Goal: Task Accomplishment & Management: Use online tool/utility

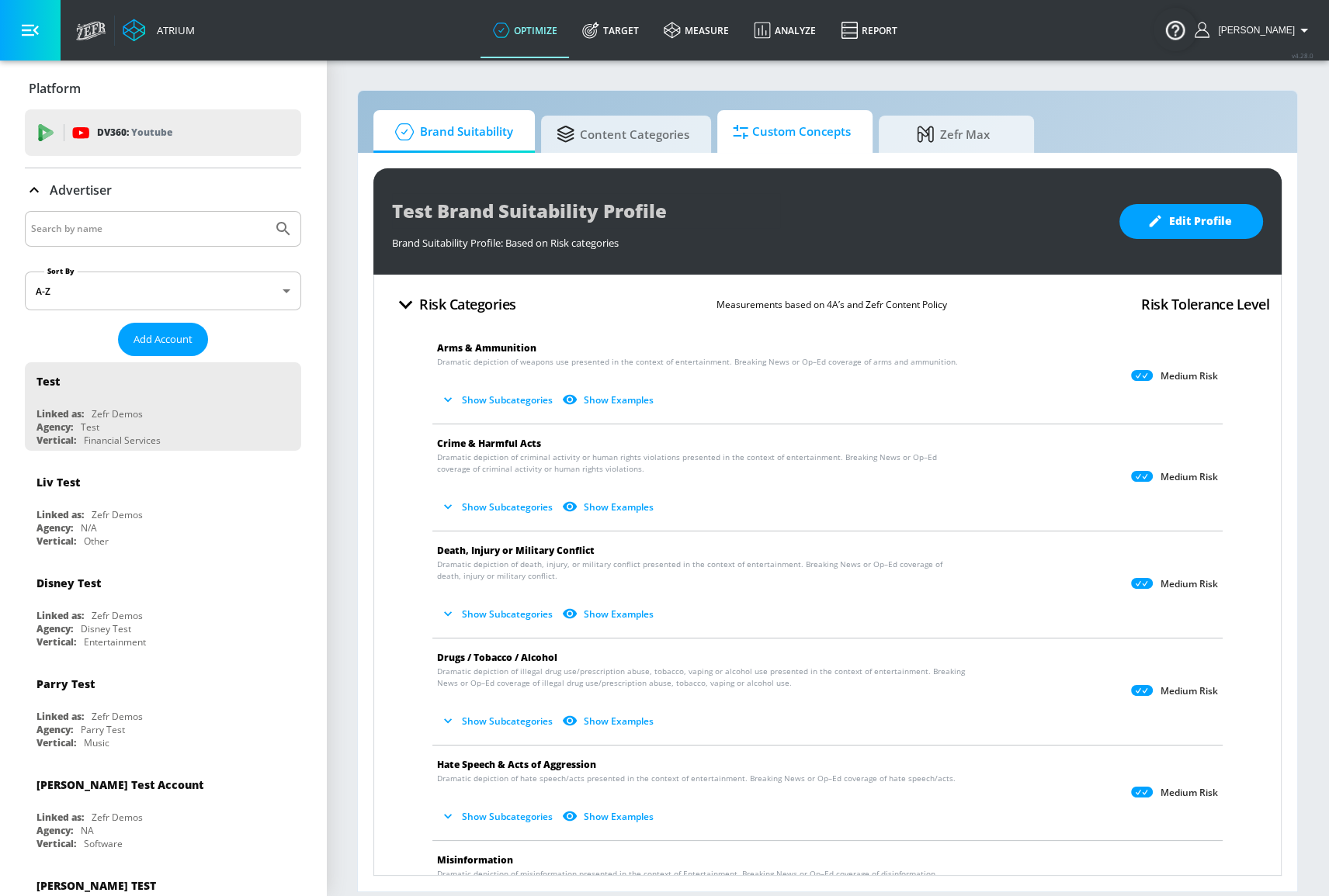
click at [764, 136] on span "Custom Concepts" at bounding box center [791, 132] width 118 height 37
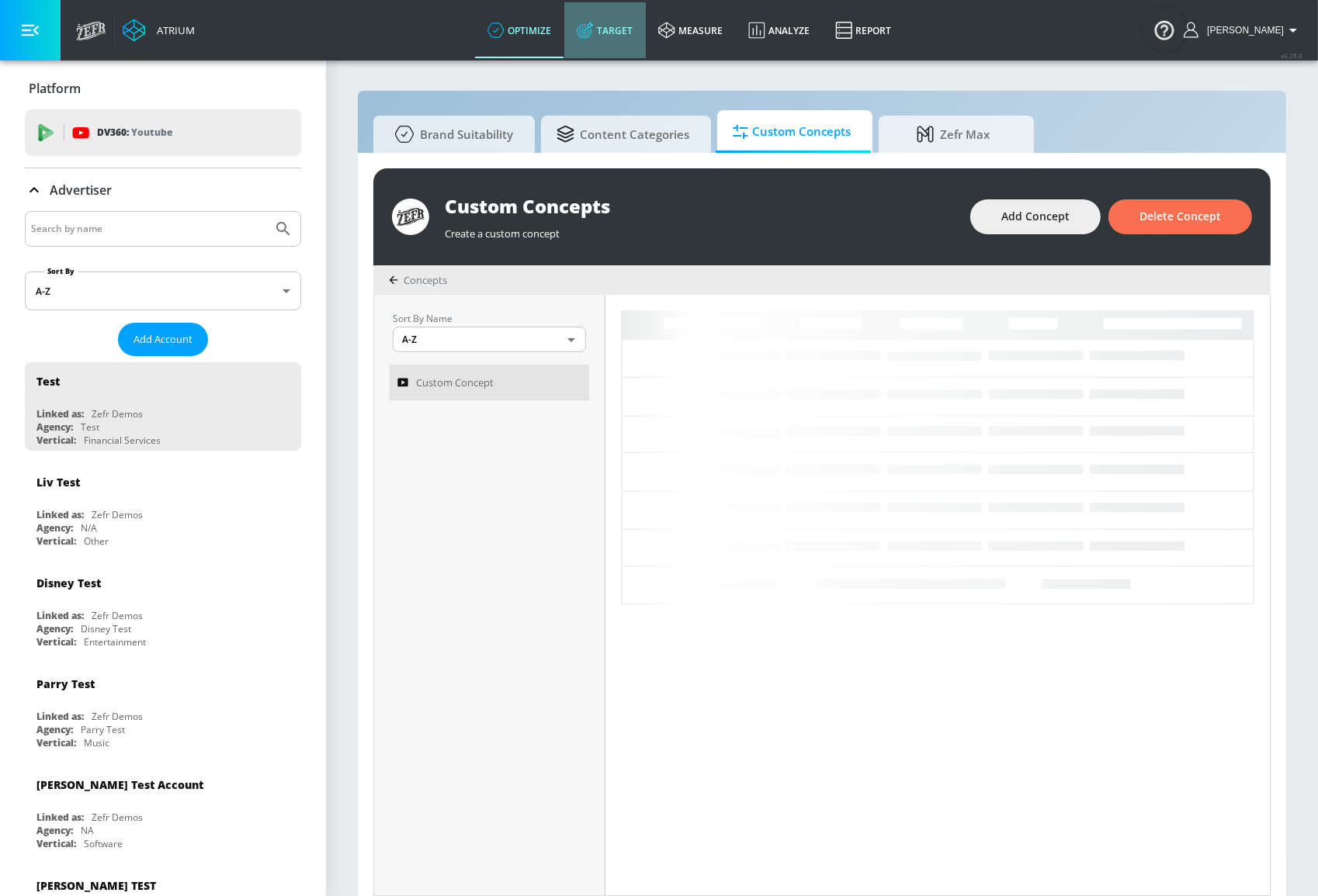
click at [643, 22] on link "Target" at bounding box center [605, 30] width 81 height 56
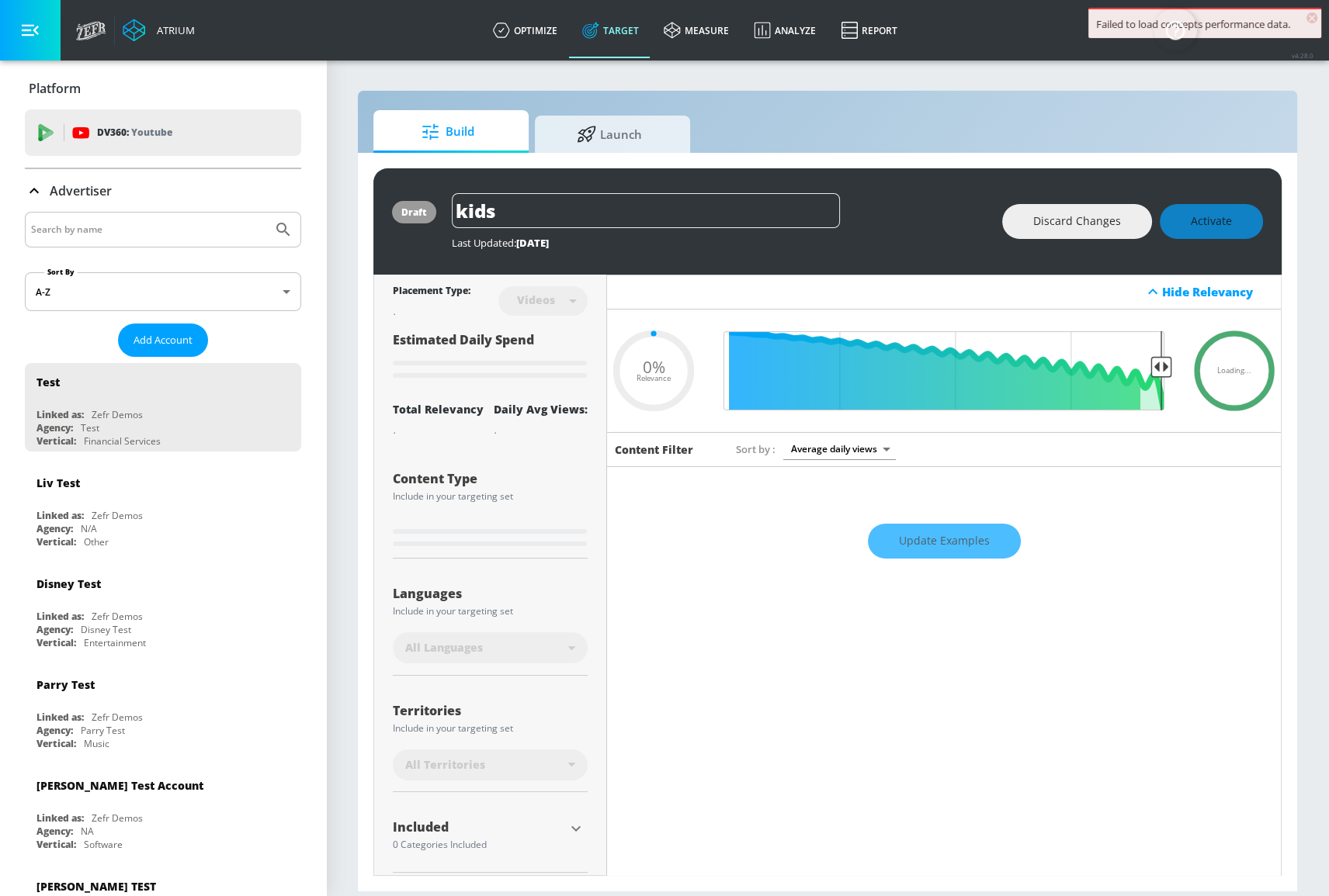
click at [615, 160] on div "draft kids Last Updated: 1 day ago Discard Changes Activate Placement Type: Vid…" at bounding box center [827, 522] width 939 height 738
type input "0.89"
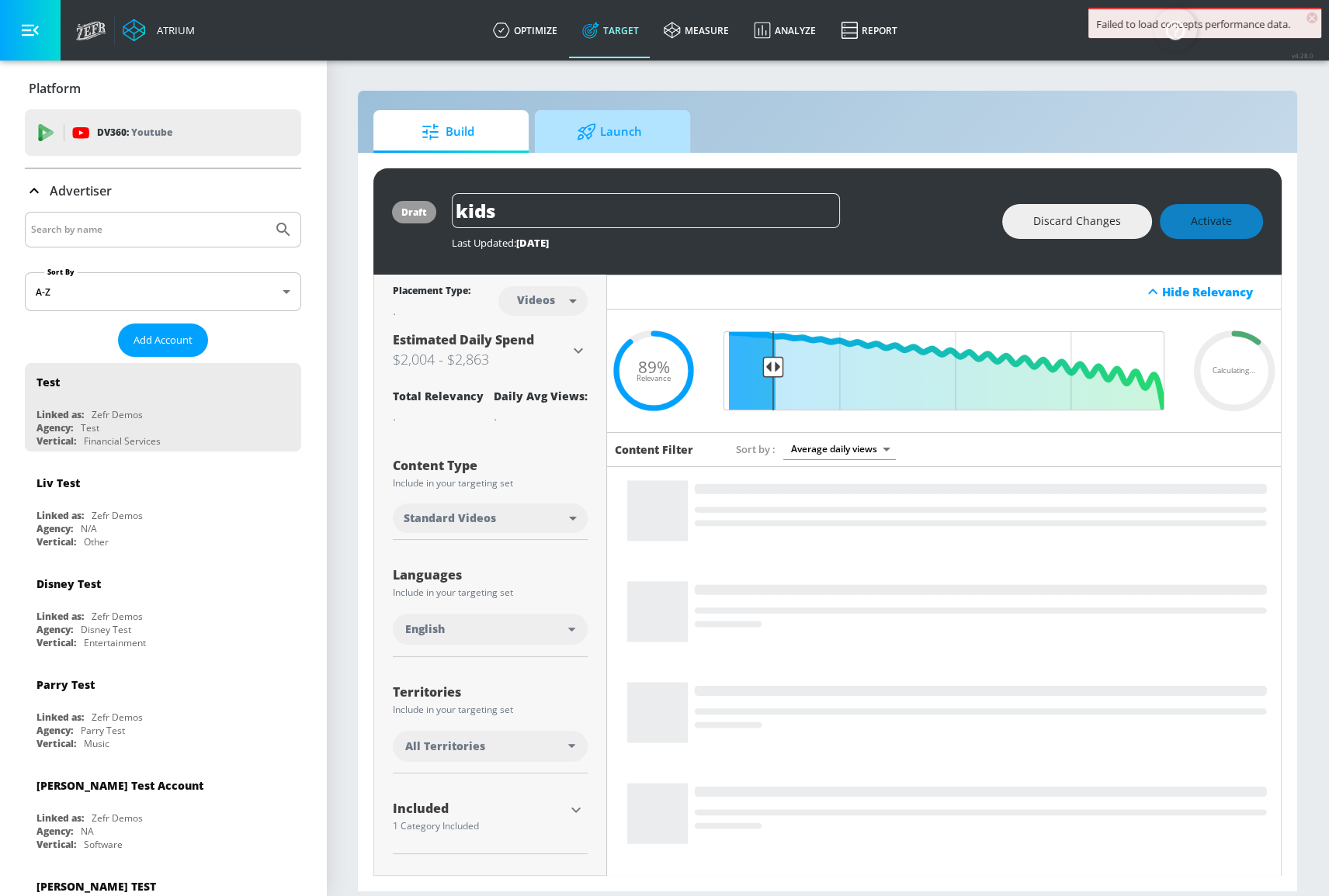
click at [624, 145] on span "Launch" at bounding box center [610, 132] width 118 height 37
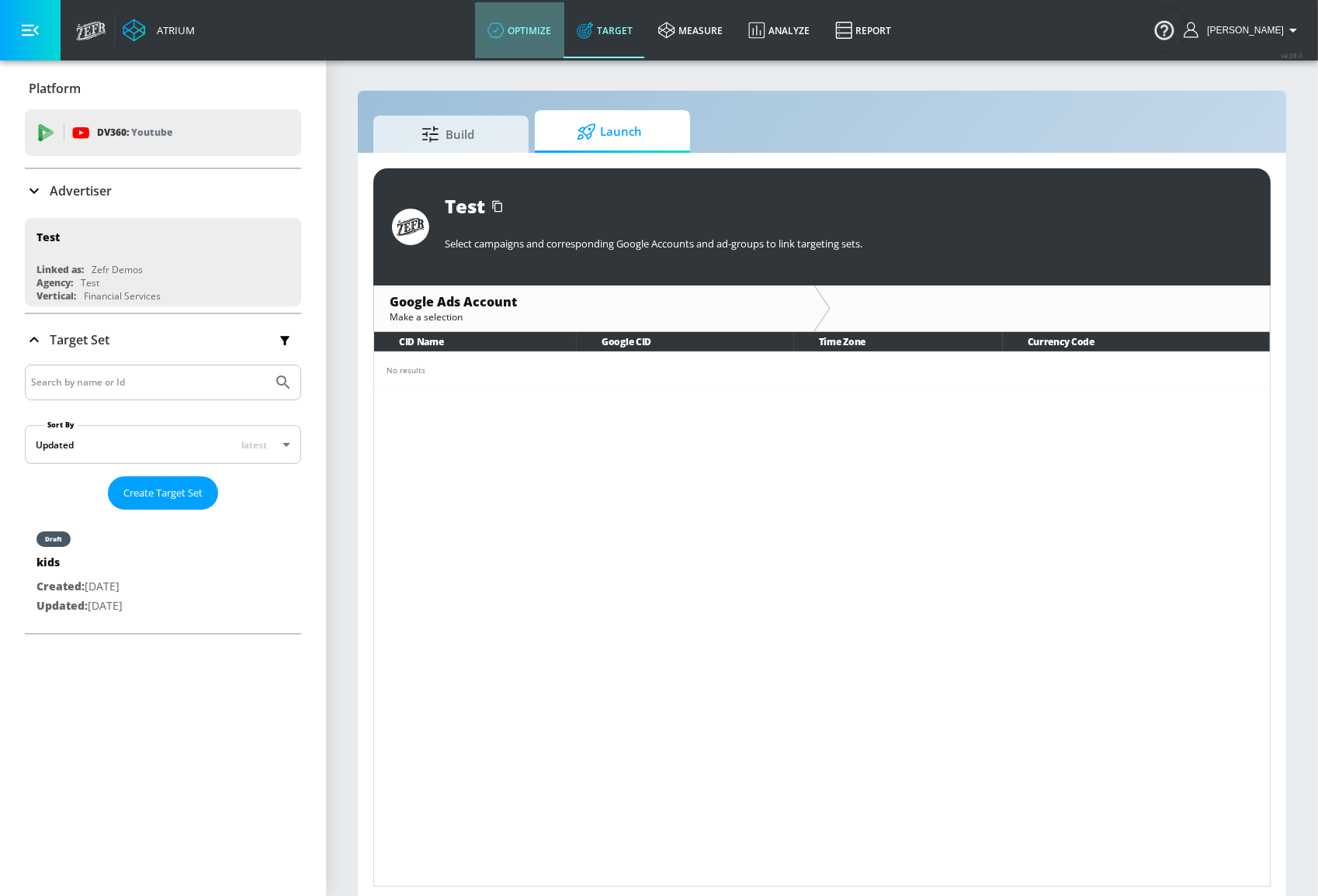
click at [551, 37] on link "optimize" at bounding box center [519, 30] width 89 height 56
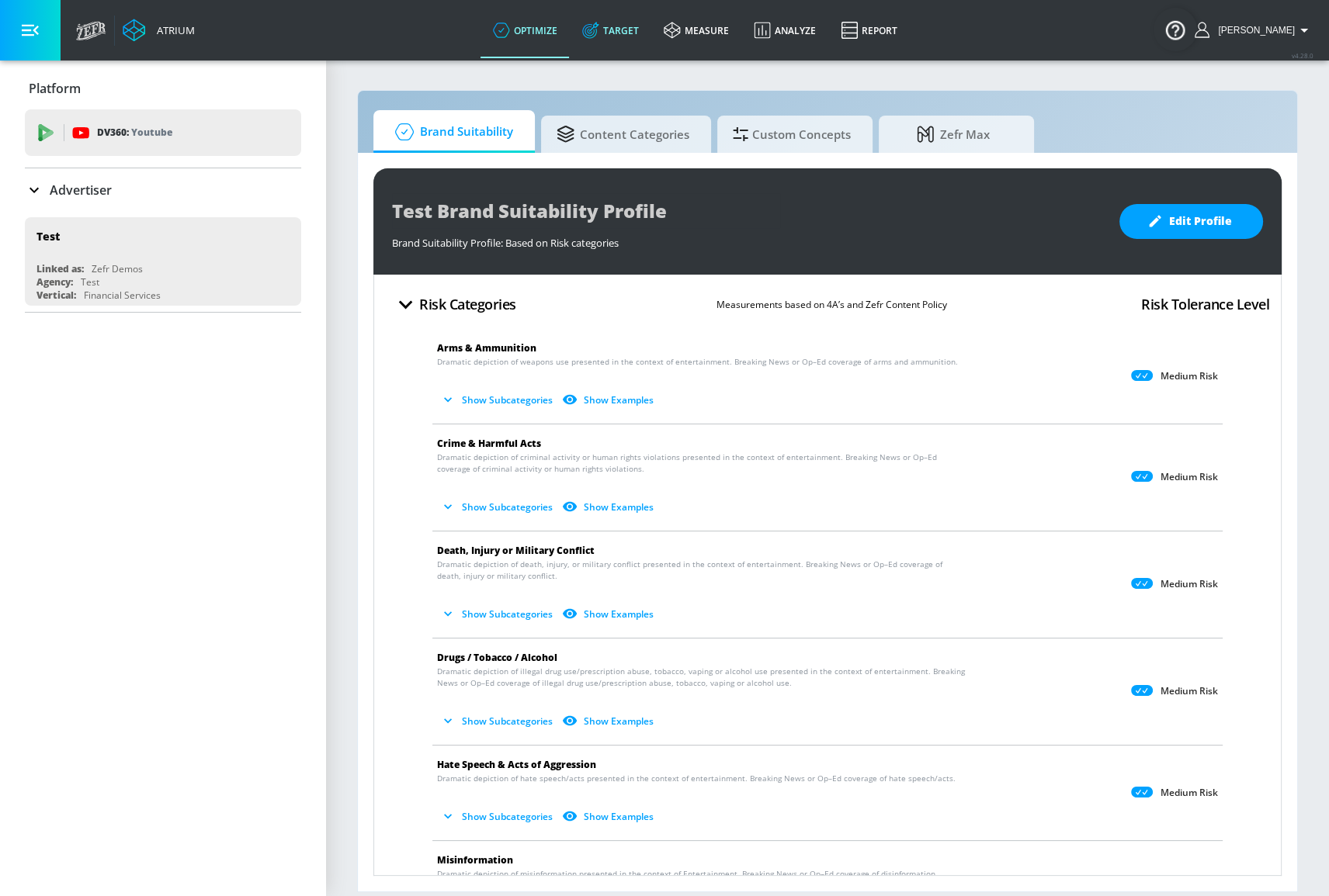
click at [599, 37] on icon at bounding box center [590, 30] width 18 height 18
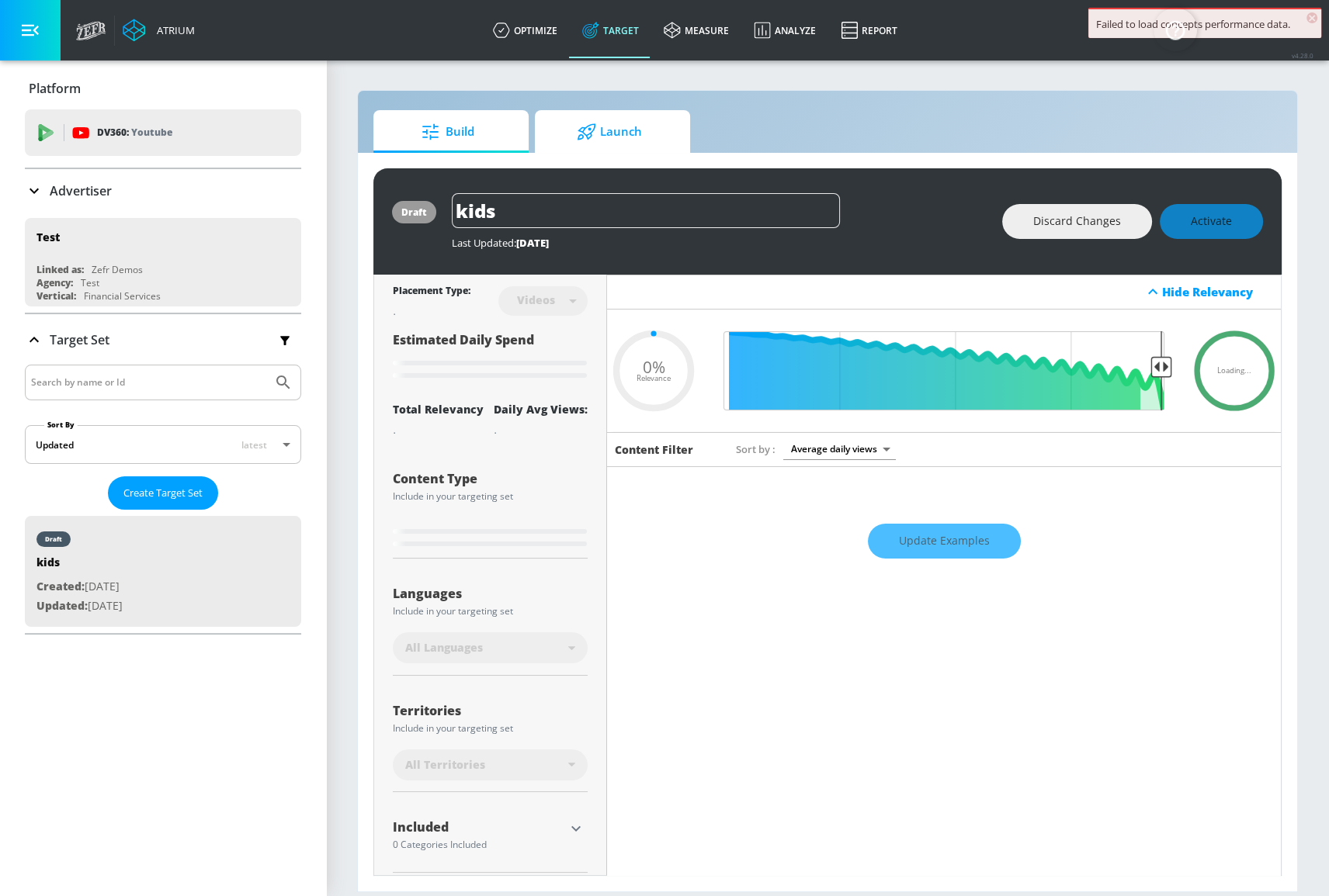
type input "0.89"
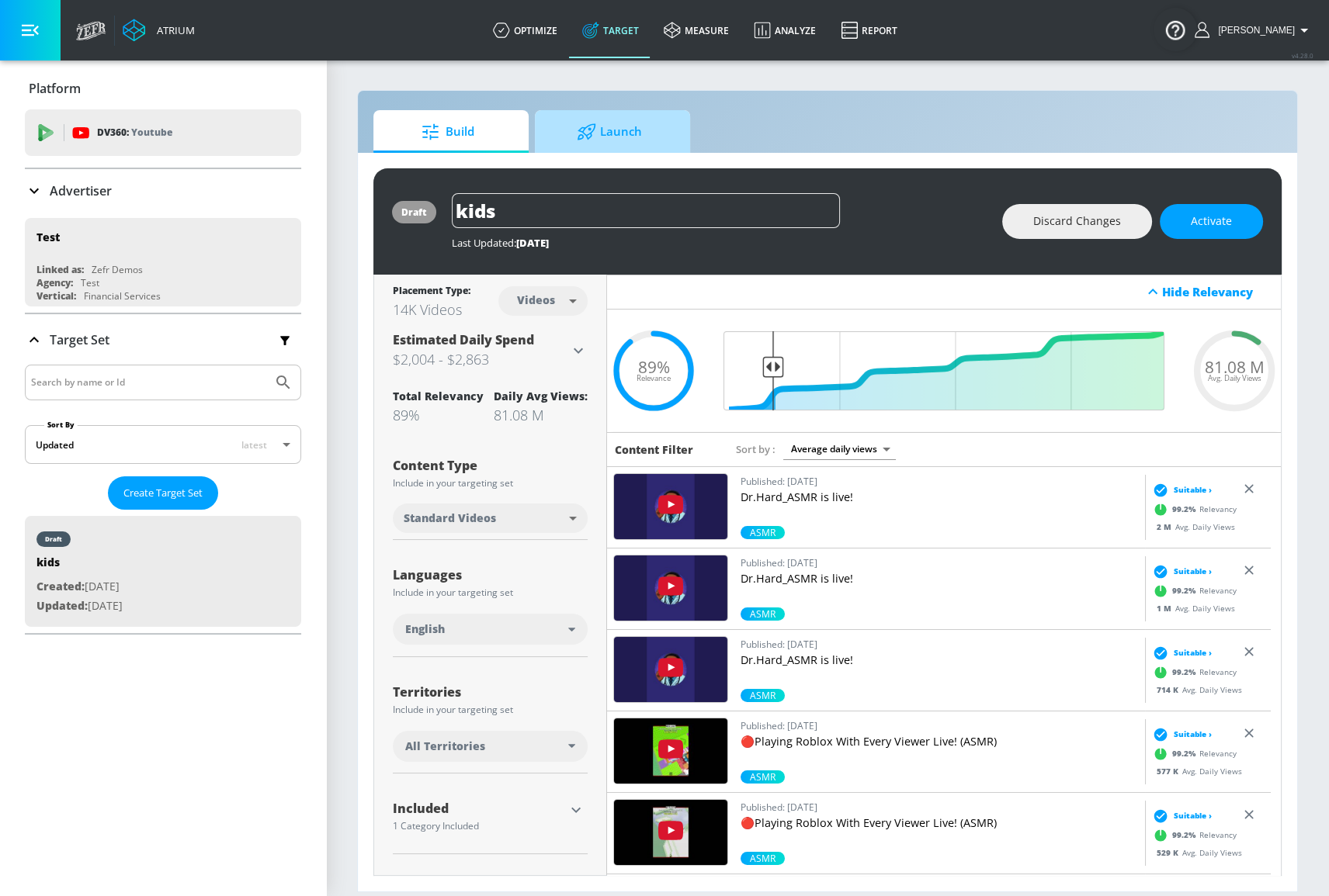
click at [597, 129] on div at bounding box center [587, 132] width 23 height 18
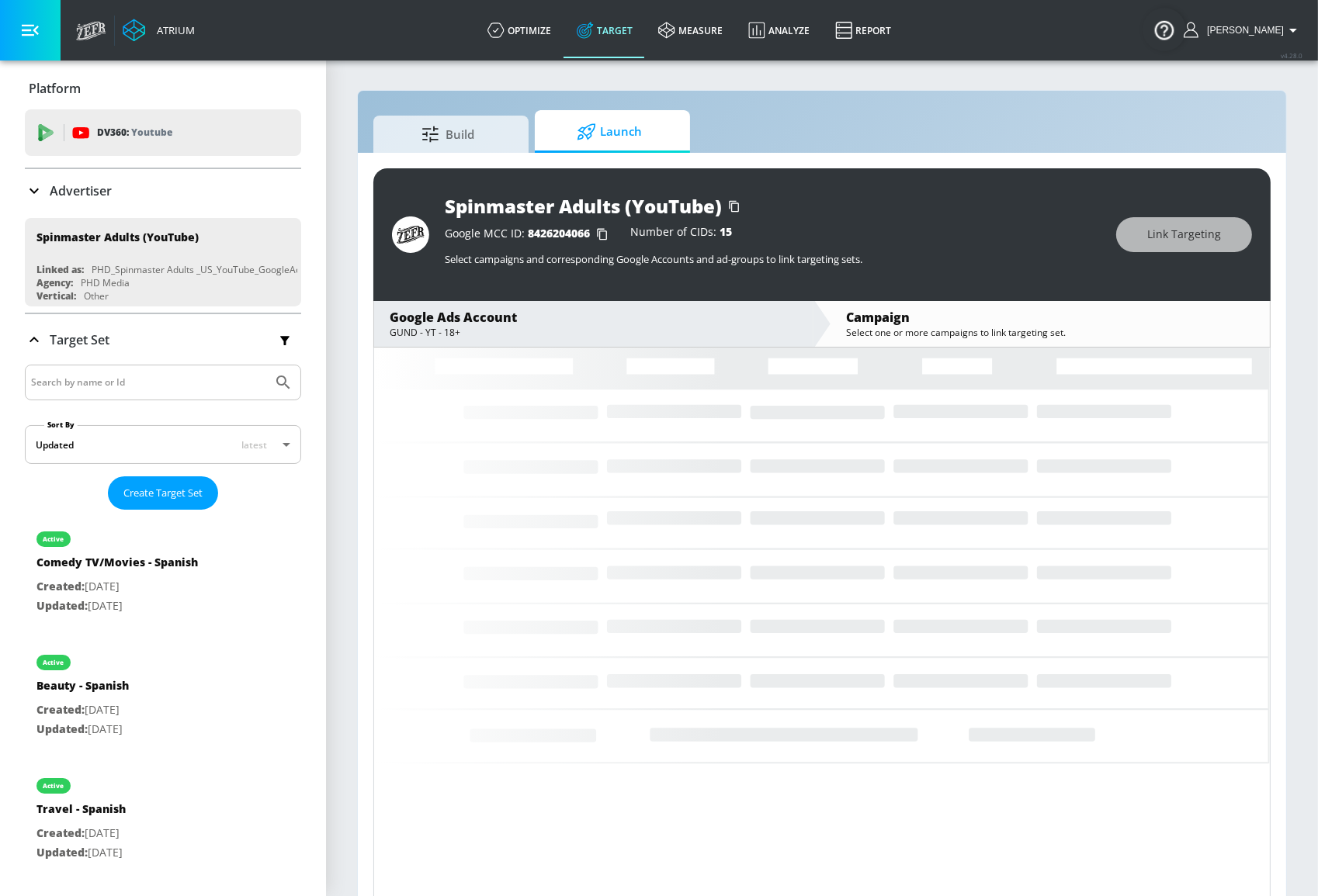
click at [552, 234] on span "8426204066" at bounding box center [558, 233] width 62 height 15
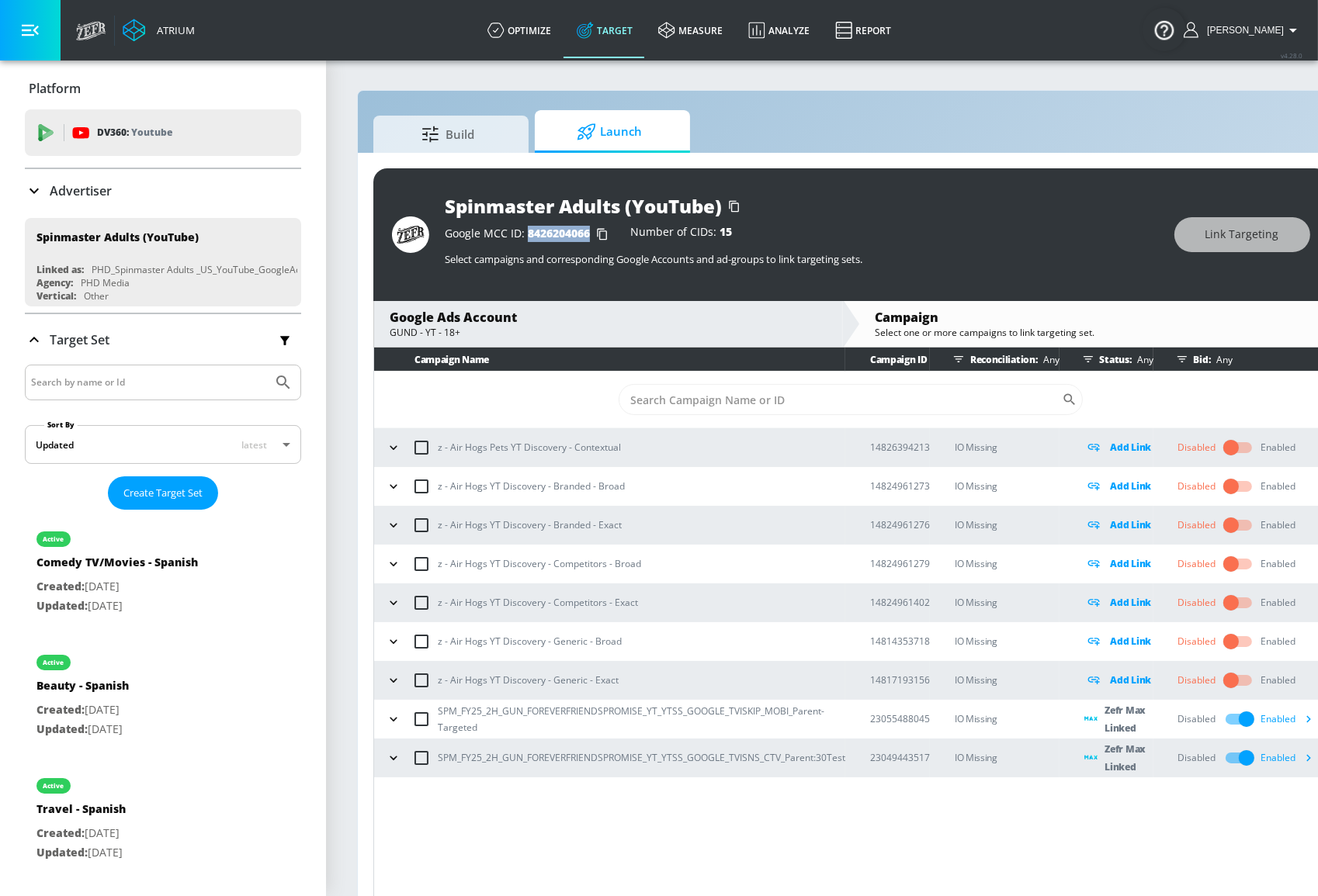
click at [552, 234] on span "8426204066" at bounding box center [558, 233] width 62 height 15
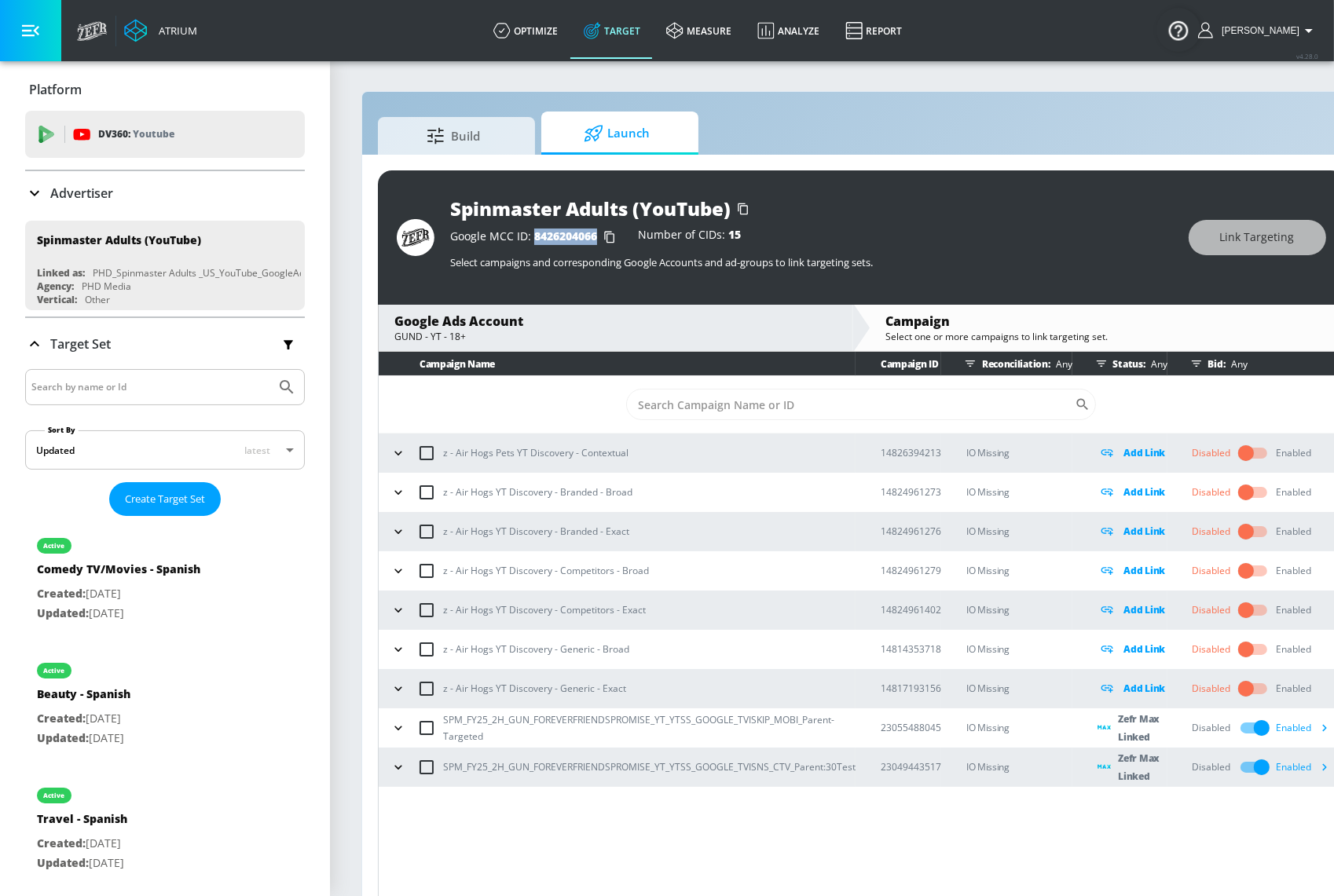
copy span "8426204066"
click at [1325, 725] on icon "button" at bounding box center [1325, 728] width 17 height 17
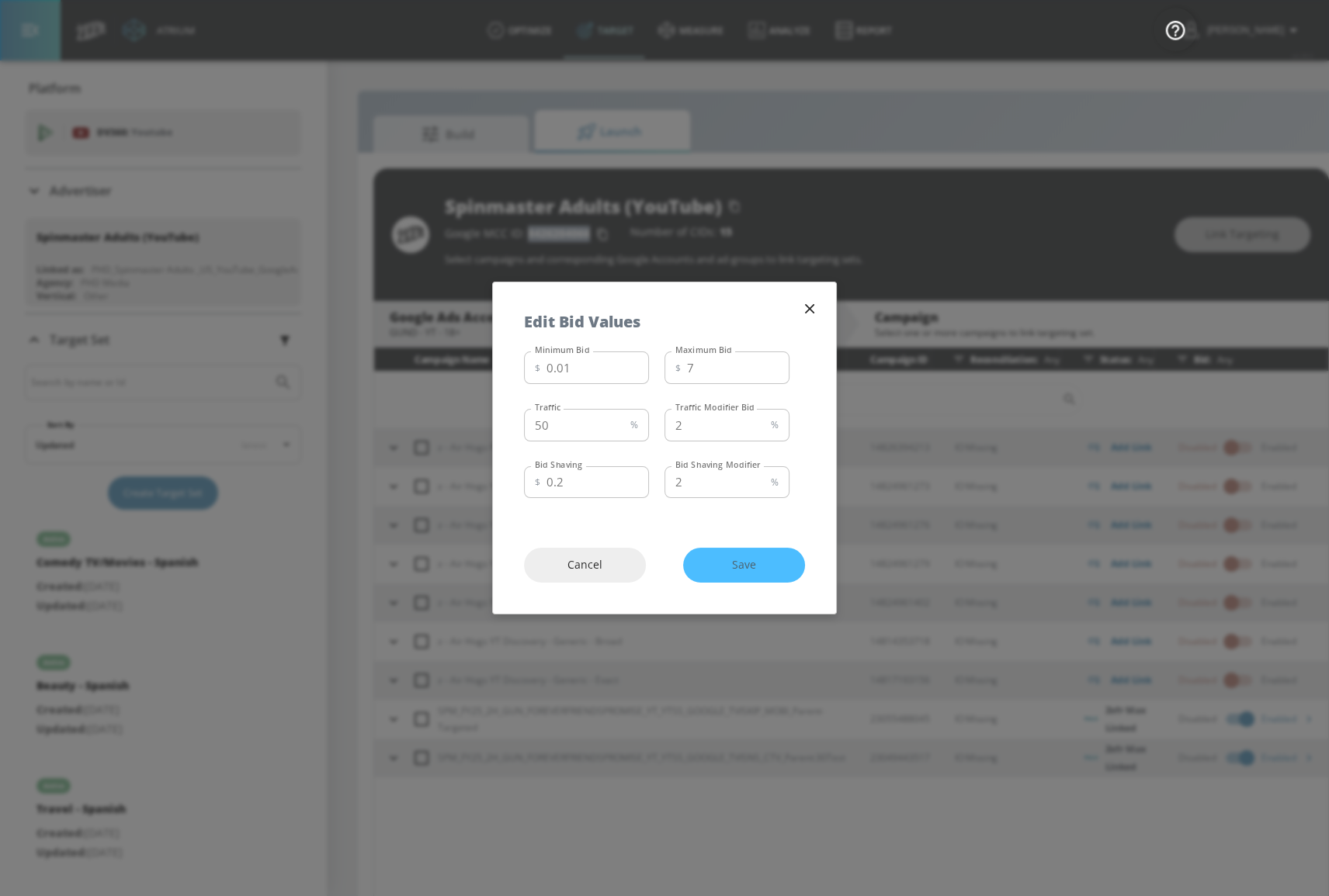
click at [819, 305] on button "button" at bounding box center [810, 309] width 22 height 22
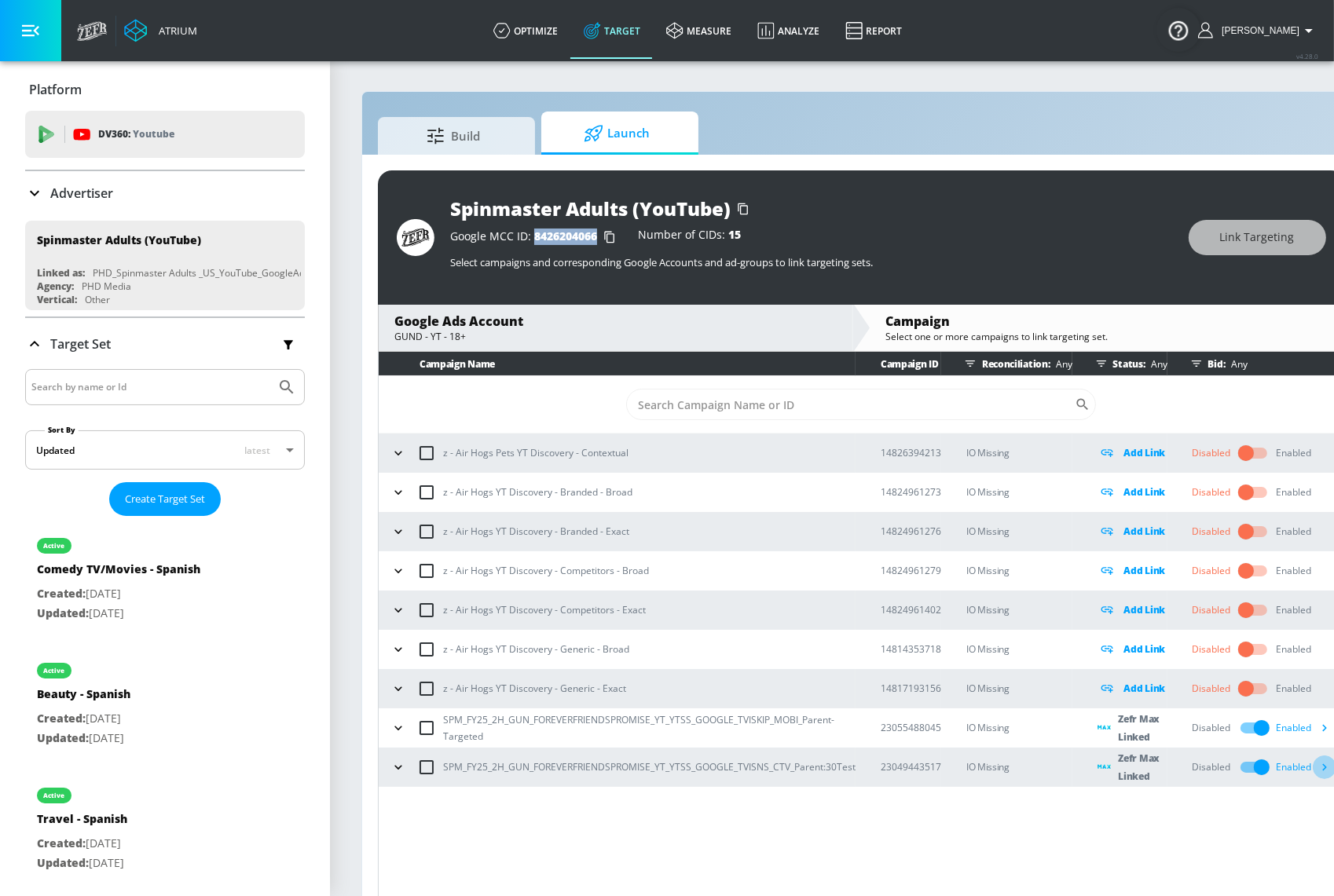
click at [1325, 765] on icon "button" at bounding box center [1325, 767] width 17 height 17
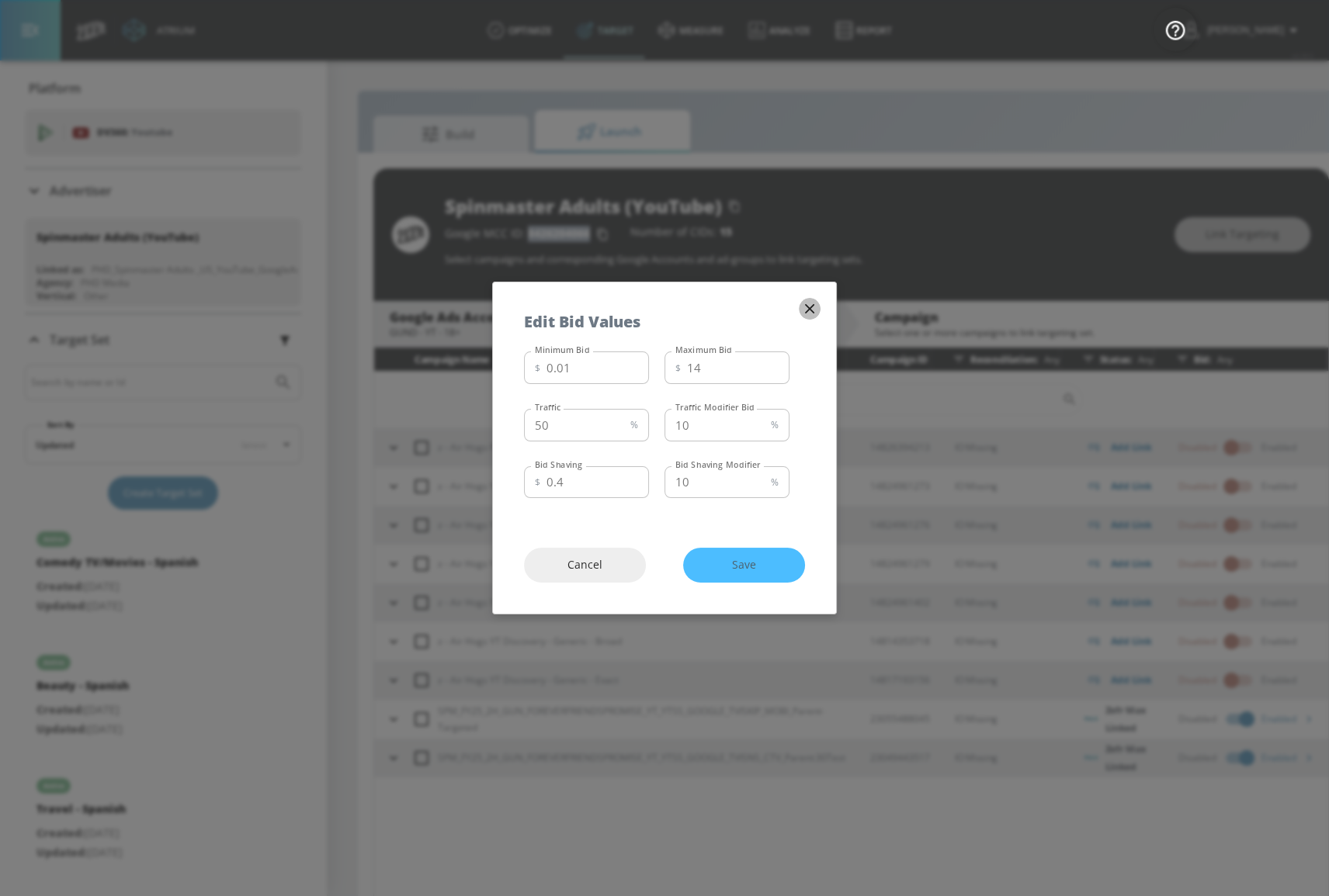
click at [809, 309] on icon "button" at bounding box center [810, 309] width 9 height 9
